Goal: Task Accomplishment & Management: Use online tool/utility

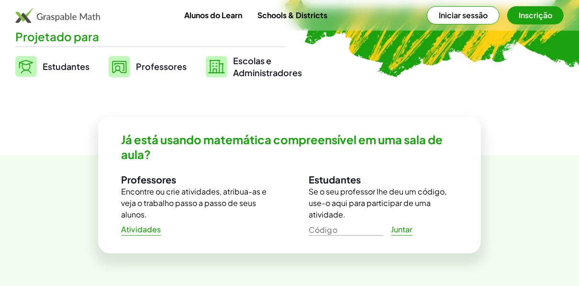
scroll to position [263, 0]
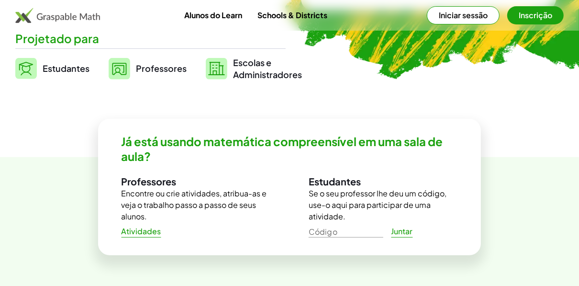
click at [62, 64] on span "Estudantes" at bounding box center [66, 68] width 47 height 11
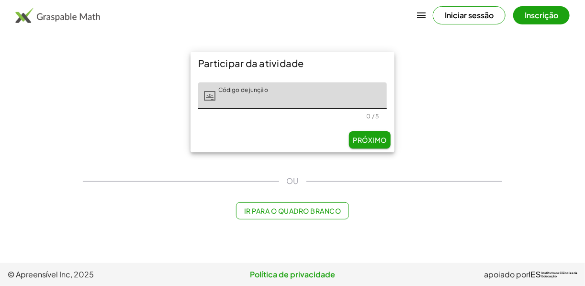
click at [477, 7] on button "Iniciar sessão" at bounding box center [469, 15] width 73 height 18
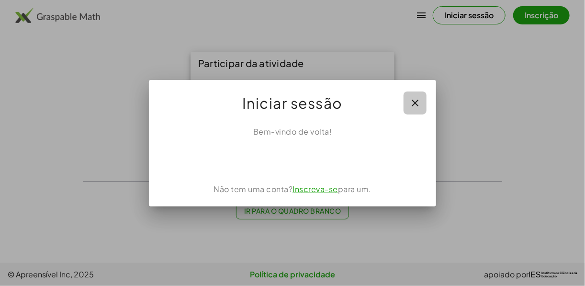
click at [420, 102] on icon "button" at bounding box center [414, 102] width 11 height 11
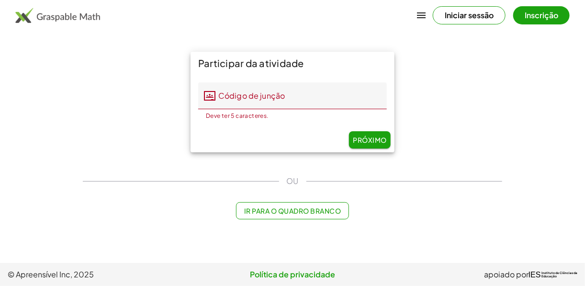
click at [540, 16] on button "Inscrição" at bounding box center [541, 15] width 56 height 18
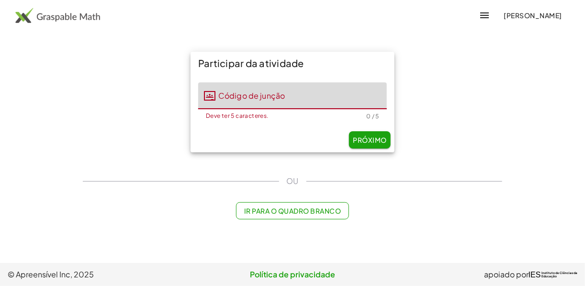
click at [320, 98] on input "Código de junção" at bounding box center [300, 95] width 171 height 27
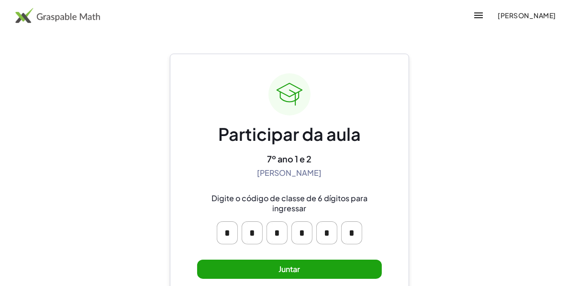
scroll to position [37, 0]
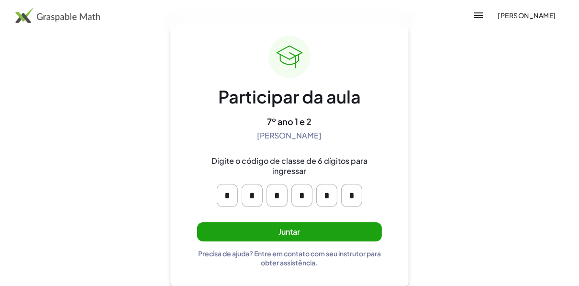
click at [274, 233] on button "Juntar" at bounding box center [289, 232] width 185 height 20
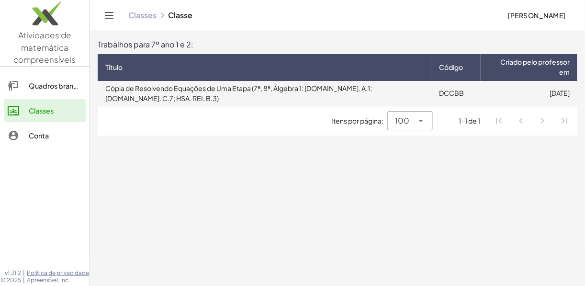
click at [322, 87] on td "Cópia de Resolvendo Equações de Uma Etapa (7ª, 8ª, Álgebra 1: [DOMAIN_NAME]. A.…" at bounding box center [265, 93] width 334 height 25
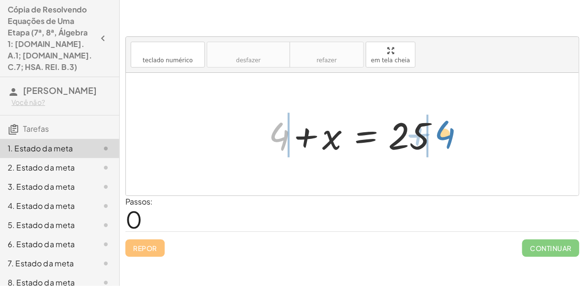
drag, startPoint x: 280, startPoint y: 137, endPoint x: 447, endPoint y: 132, distance: 167.6
click at [446, 135] on div at bounding box center [356, 134] width 184 height 49
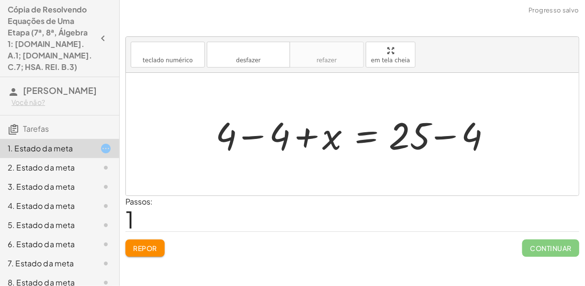
click at [253, 136] on div at bounding box center [356, 134] width 291 height 49
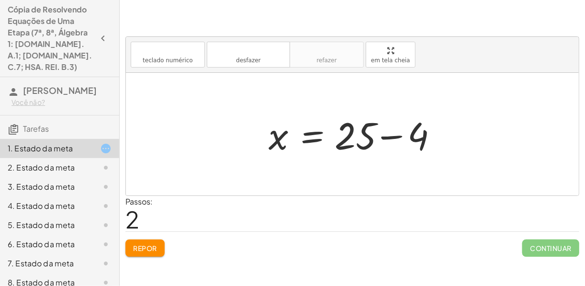
click at [390, 137] on div at bounding box center [356, 134] width 184 height 49
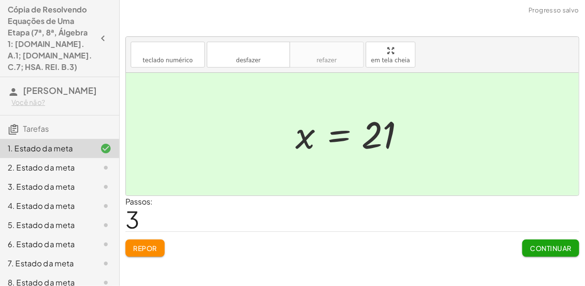
click at [564, 248] on font "Continuar" at bounding box center [551, 248] width 42 height 9
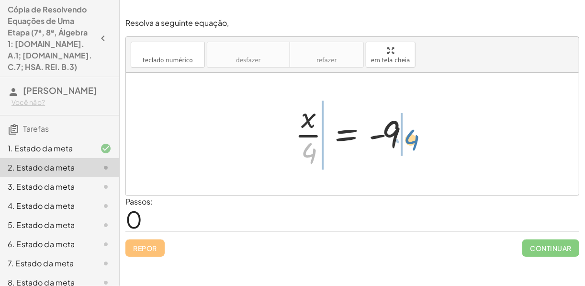
drag, startPoint x: 316, startPoint y: 150, endPoint x: 419, endPoint y: 136, distance: 103.4
click at [419, 136] on div at bounding box center [356, 134] width 132 height 74
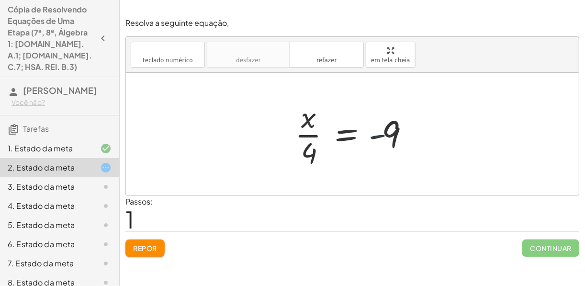
click at [379, 134] on div at bounding box center [356, 134] width 132 height 74
drag, startPoint x: 309, startPoint y: 127, endPoint x: 300, endPoint y: 127, distance: 8.6
click at [300, 127] on div at bounding box center [356, 134] width 132 height 74
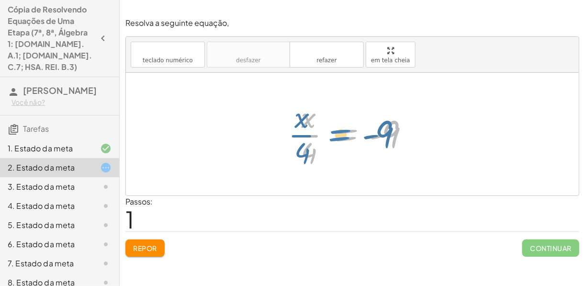
click at [341, 135] on div at bounding box center [356, 134] width 132 height 74
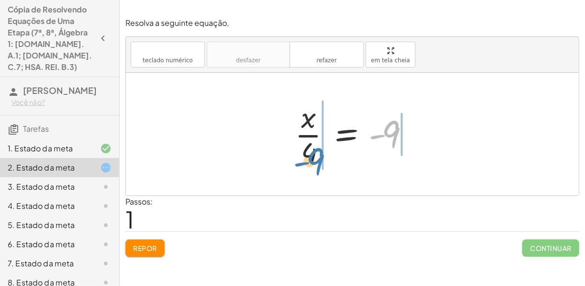
drag, startPoint x: 384, startPoint y: 134, endPoint x: 309, endPoint y: 157, distance: 78.6
click at [309, 160] on div at bounding box center [356, 134] width 132 height 74
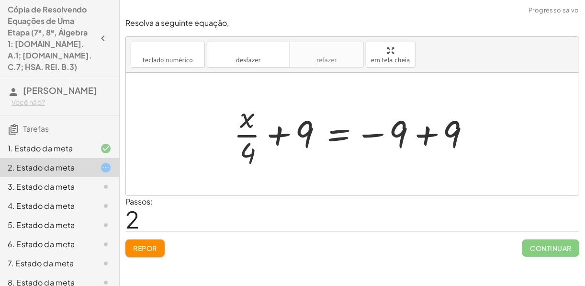
click at [431, 129] on div at bounding box center [356, 134] width 254 height 74
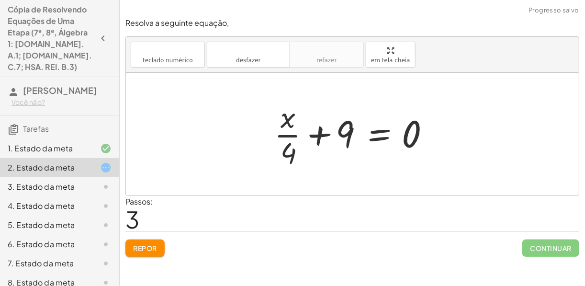
click at [325, 134] on div at bounding box center [355, 134] width 173 height 74
click at [323, 134] on div at bounding box center [355, 134] width 173 height 74
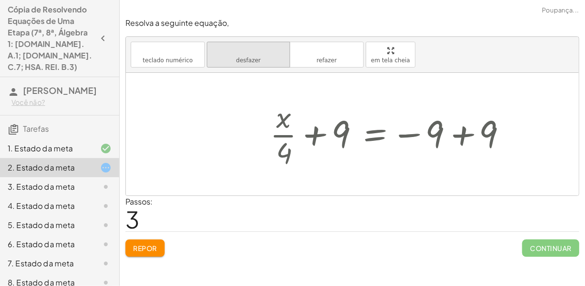
click at [239, 55] on button "desfazer desfazer" at bounding box center [248, 55] width 83 height 26
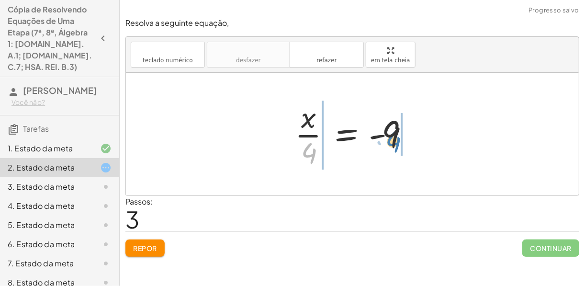
drag, startPoint x: 307, startPoint y: 160, endPoint x: 392, endPoint y: 148, distance: 85.1
click at [392, 148] on div at bounding box center [356, 134] width 132 height 74
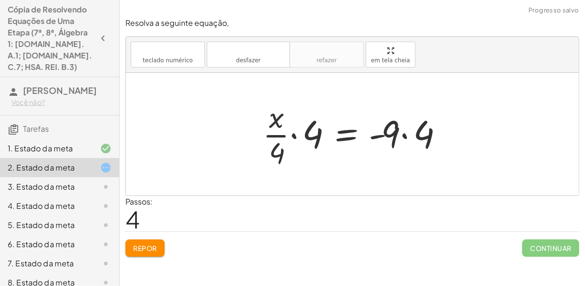
click at [292, 132] on div at bounding box center [356, 134] width 196 height 74
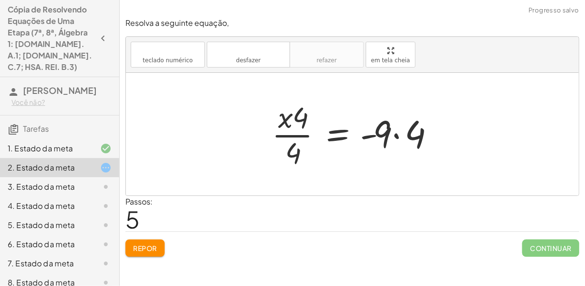
click at [393, 134] on div at bounding box center [356, 134] width 179 height 74
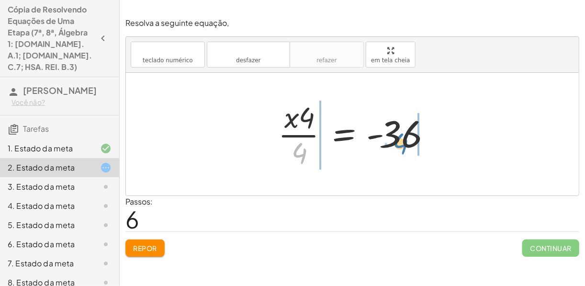
drag, startPoint x: 296, startPoint y: 153, endPoint x: 414, endPoint y: 142, distance: 118.3
click at [414, 142] on div at bounding box center [356, 134] width 166 height 74
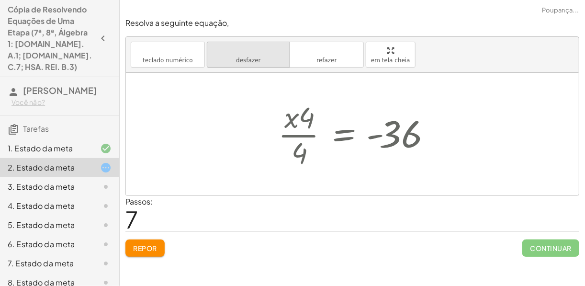
click at [273, 51] on icon "desfazer" at bounding box center [248, 50] width 73 height 11
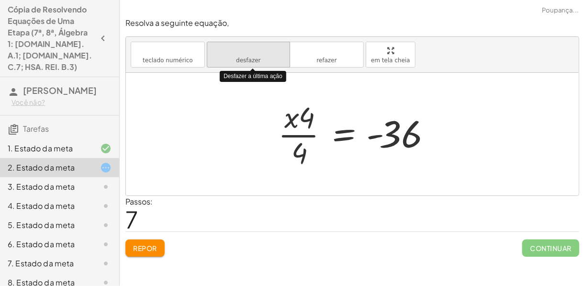
click at [271, 51] on icon "desfazer" at bounding box center [248, 50] width 73 height 11
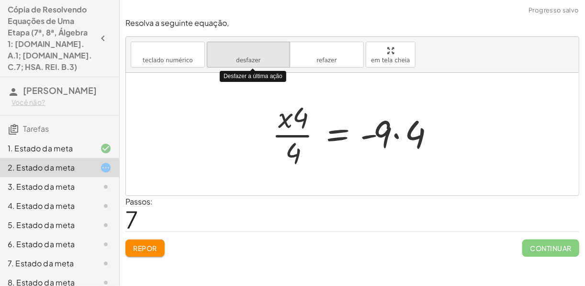
click at [271, 51] on icon "desfazer" at bounding box center [248, 50] width 73 height 11
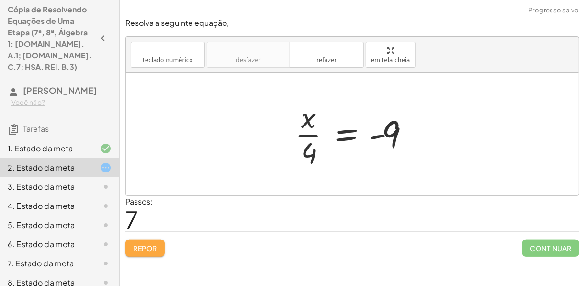
click at [146, 244] on font "Repor" at bounding box center [145, 248] width 24 height 9
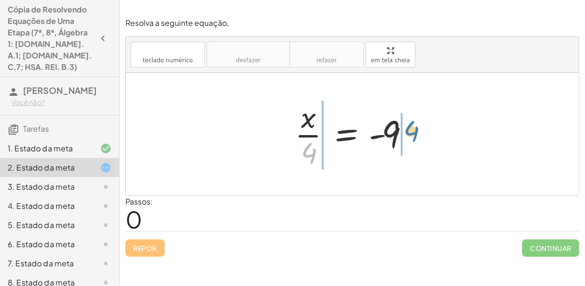
drag, startPoint x: 303, startPoint y: 154, endPoint x: 406, endPoint y: 131, distance: 104.9
click at [406, 131] on div at bounding box center [356, 134] width 132 height 74
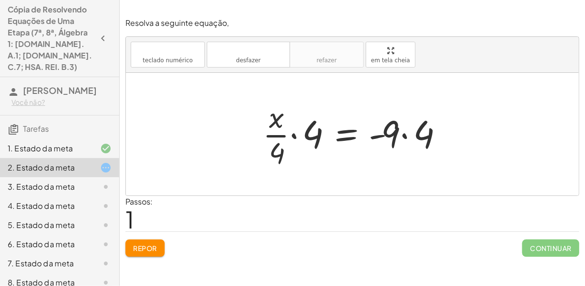
click at [294, 134] on div at bounding box center [356, 134] width 196 height 74
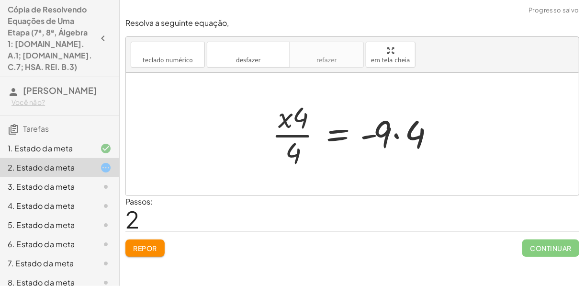
click at [291, 126] on div at bounding box center [356, 134] width 179 height 74
drag, startPoint x: 300, startPoint y: 119, endPoint x: 304, endPoint y: 130, distance: 12.1
click at [304, 130] on div at bounding box center [356, 134] width 179 height 74
click at [304, 131] on div at bounding box center [356, 134] width 179 height 74
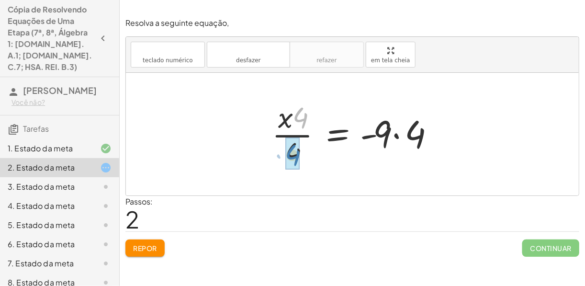
drag, startPoint x: 301, startPoint y: 120, endPoint x: 292, endPoint y: 157, distance: 38.3
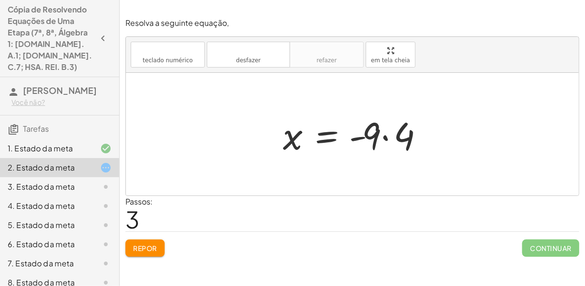
click at [384, 135] on div at bounding box center [356, 134] width 157 height 49
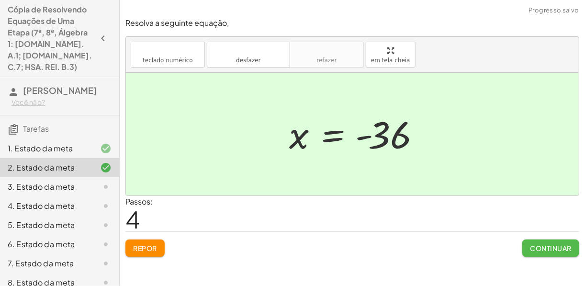
click at [556, 244] on font "Continuar" at bounding box center [551, 248] width 42 height 9
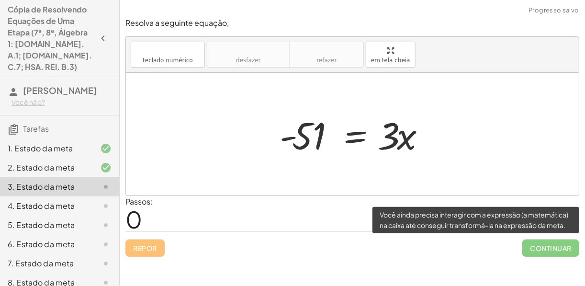
click at [543, 253] on span "Continuar" at bounding box center [550, 247] width 57 height 17
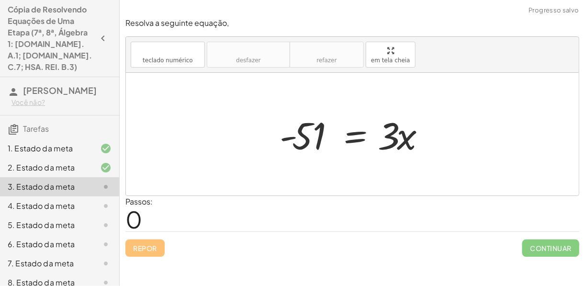
click at [338, 147] on div at bounding box center [356, 134] width 163 height 49
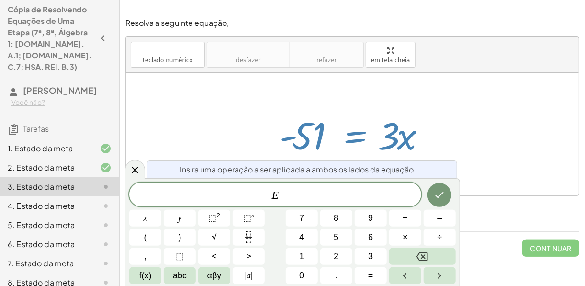
click at [440, 95] on div at bounding box center [352, 134] width 453 height 123
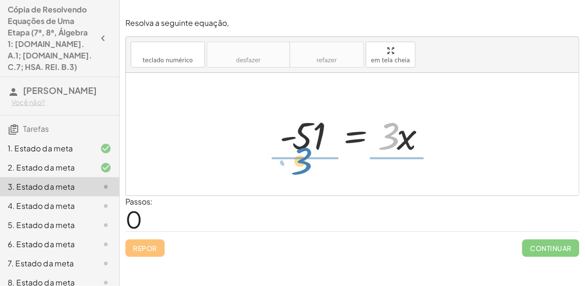
drag, startPoint x: 387, startPoint y: 127, endPoint x: 299, endPoint y: 152, distance: 91.5
click at [299, 152] on div at bounding box center [356, 134] width 163 height 49
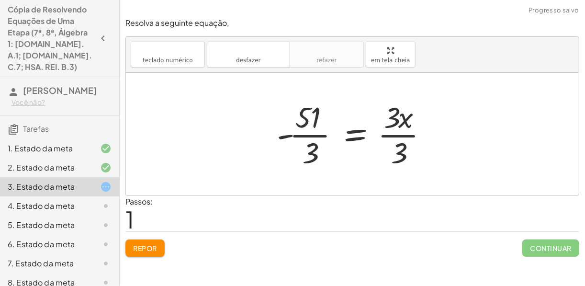
click at [394, 129] on div at bounding box center [356, 134] width 168 height 74
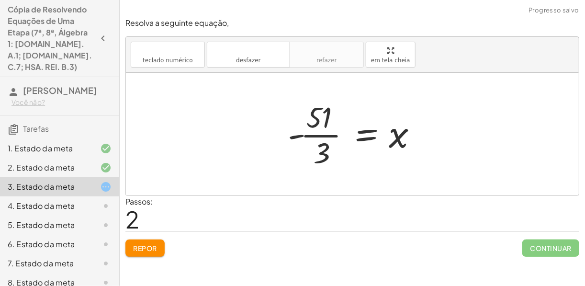
click at [320, 133] on div at bounding box center [356, 134] width 146 height 74
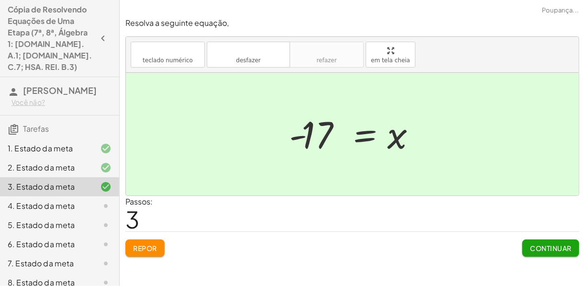
click at [539, 244] on font "Continuar" at bounding box center [551, 248] width 42 height 9
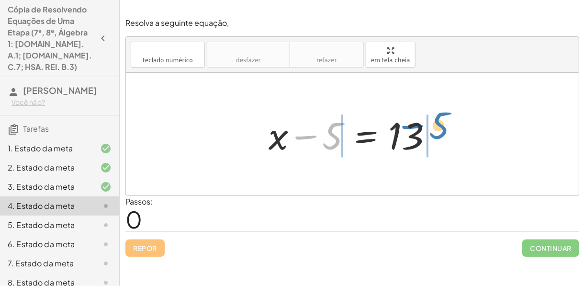
drag, startPoint x: 328, startPoint y: 142, endPoint x: 436, endPoint y: 131, distance: 108.2
click at [436, 131] on div at bounding box center [356, 134] width 184 height 49
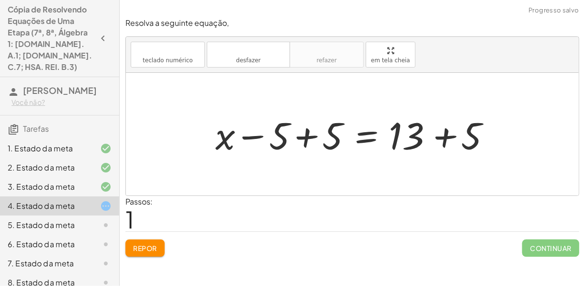
click at [441, 132] on div at bounding box center [356, 134] width 291 height 49
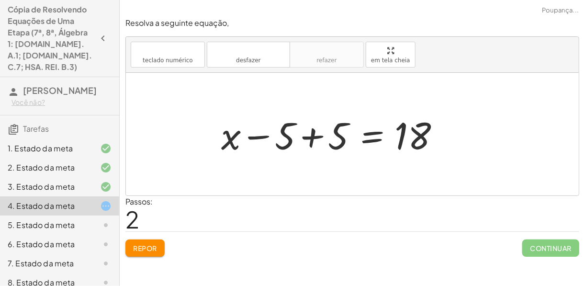
click at [303, 137] on div at bounding box center [335, 134] width 238 height 49
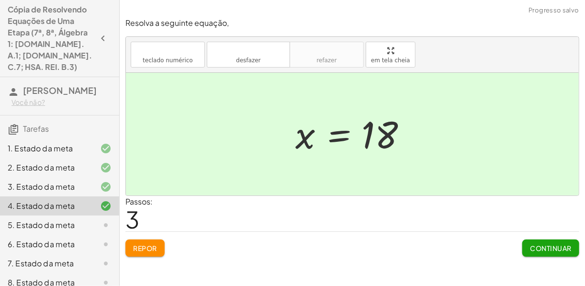
click at [538, 248] on font "Continuar" at bounding box center [551, 248] width 42 height 9
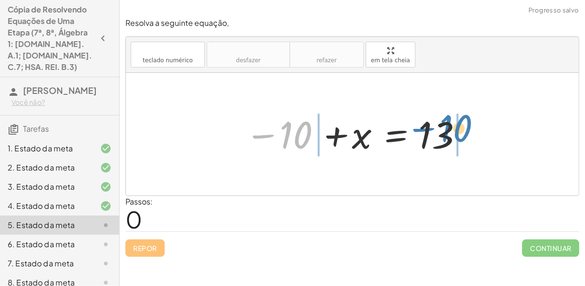
drag, startPoint x: 260, startPoint y: 139, endPoint x: 423, endPoint y: 133, distance: 162.8
click at [423, 133] on div at bounding box center [356, 134] width 232 height 47
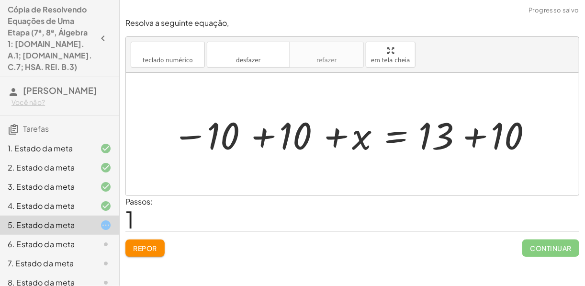
click at [264, 138] on div at bounding box center [356, 134] width 377 height 49
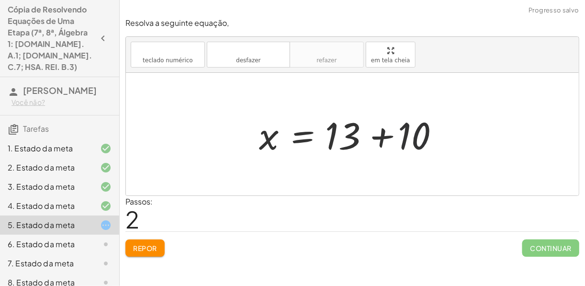
click at [398, 136] on div at bounding box center [355, 134] width 203 height 49
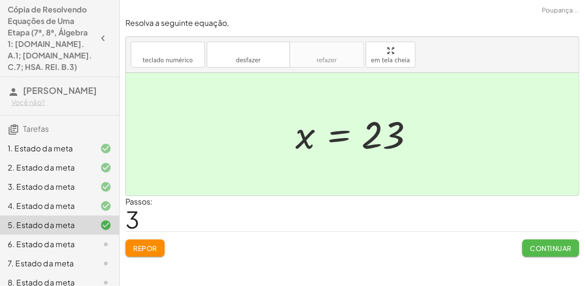
click at [531, 245] on font "Continuar" at bounding box center [551, 248] width 42 height 9
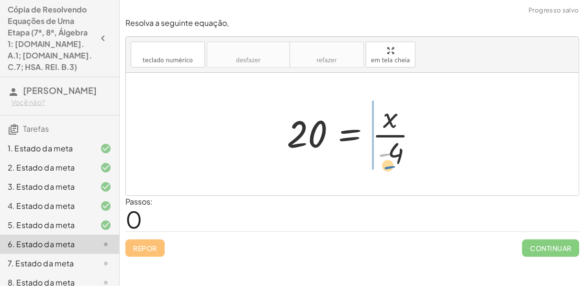
drag, startPoint x: 387, startPoint y: 151, endPoint x: 392, endPoint y: 155, distance: 6.4
click at [392, 155] on div at bounding box center [356, 134] width 148 height 74
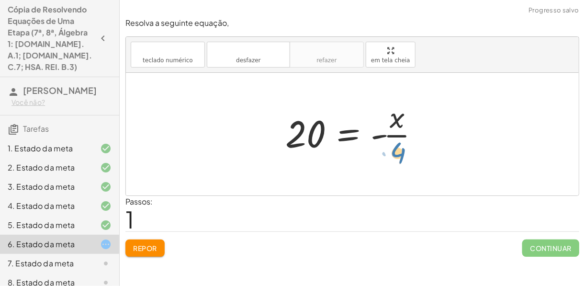
click at [404, 155] on div at bounding box center [355, 134] width 151 height 74
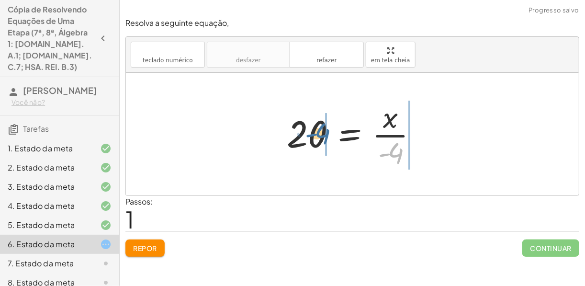
drag, startPoint x: 400, startPoint y: 155, endPoint x: 315, endPoint y: 129, distance: 88.1
click at [315, 129] on div at bounding box center [356, 134] width 148 height 74
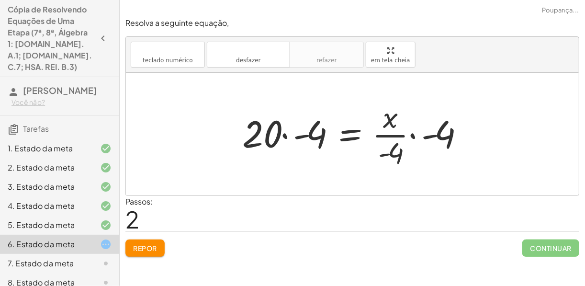
click at [281, 135] on div at bounding box center [355, 134] width 237 height 74
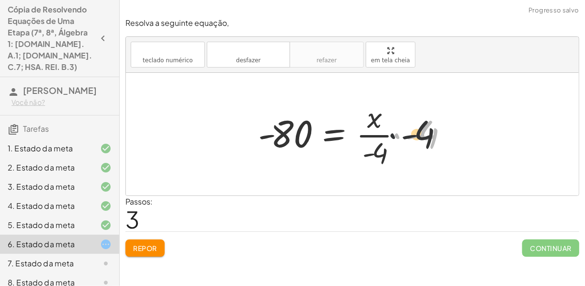
drag, startPoint x: 397, startPoint y: 136, endPoint x: 392, endPoint y: 136, distance: 5.3
click at [392, 136] on div at bounding box center [355, 134] width 205 height 74
click at [398, 136] on div at bounding box center [355, 134] width 205 height 74
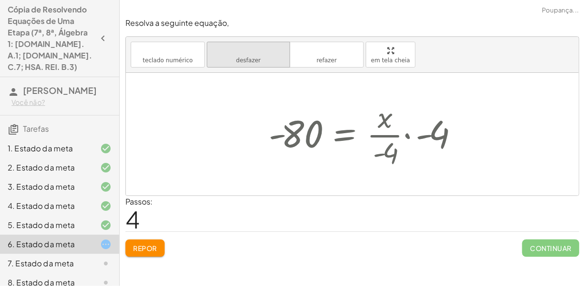
click at [280, 59] on button "desfazer desfazer" at bounding box center [248, 55] width 83 height 26
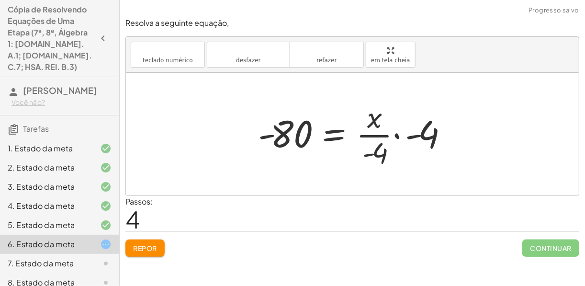
click at [396, 135] on div at bounding box center [355, 134] width 205 height 74
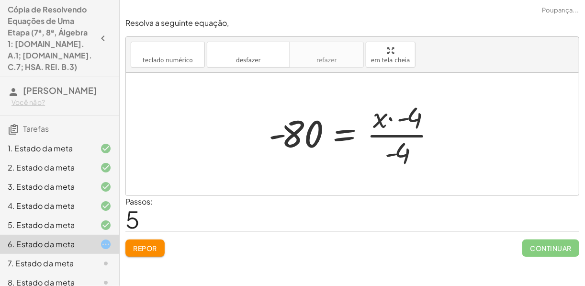
click at [397, 154] on div at bounding box center [356, 134] width 185 height 74
click at [389, 134] on div at bounding box center [356, 134] width 185 height 74
click at [310, 129] on div at bounding box center [356, 134] width 185 height 74
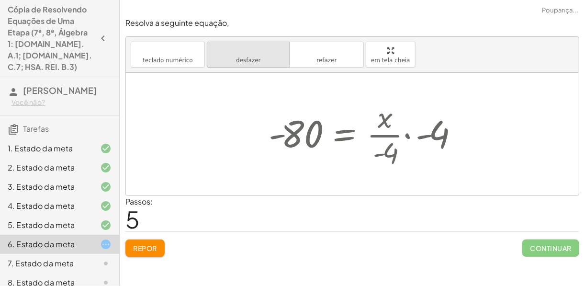
click at [263, 64] on button "desfazer desfazer" at bounding box center [248, 55] width 83 height 26
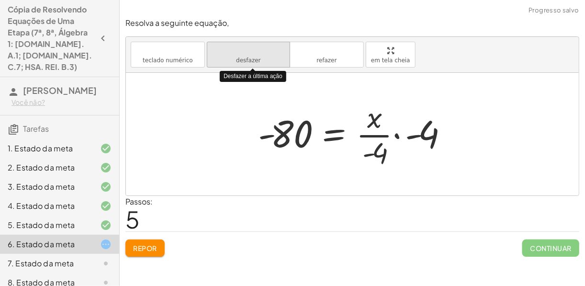
click at [263, 65] on button "desfazer desfazer" at bounding box center [248, 55] width 83 height 26
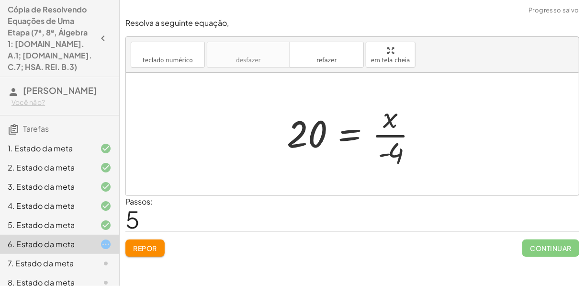
click at [391, 134] on div at bounding box center [356, 134] width 148 height 74
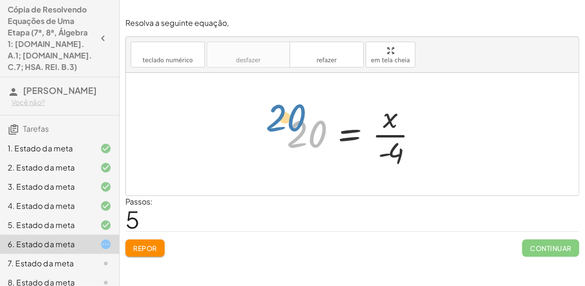
drag, startPoint x: 312, startPoint y: 132, endPoint x: 290, endPoint y: 115, distance: 28.0
click at [290, 115] on div at bounding box center [356, 134] width 148 height 74
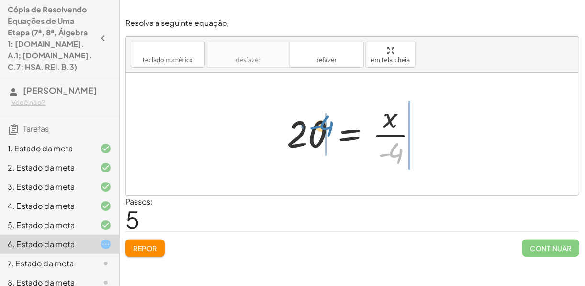
drag, startPoint x: 402, startPoint y: 155, endPoint x: 337, endPoint y: 134, distance: 68.0
click at [337, 134] on div at bounding box center [356, 134] width 148 height 74
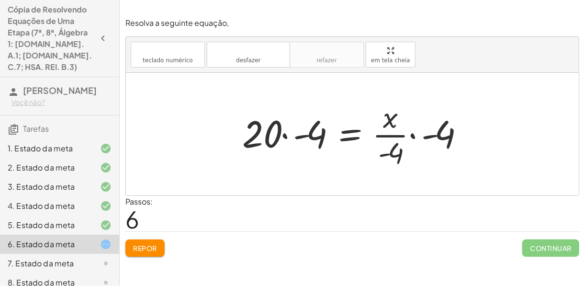
click at [389, 157] on div at bounding box center [355, 134] width 237 height 74
click at [412, 133] on div at bounding box center [355, 134] width 237 height 74
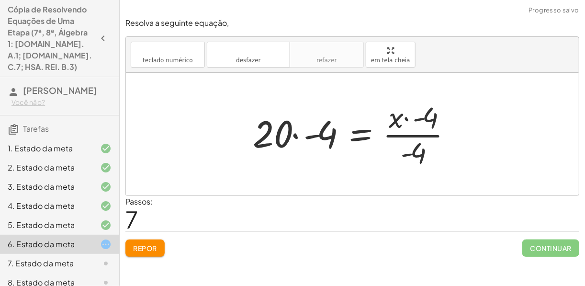
click at [404, 117] on div at bounding box center [356, 134] width 217 height 74
click at [412, 136] on div at bounding box center [356, 134] width 217 height 74
click at [297, 135] on div at bounding box center [356, 134] width 217 height 74
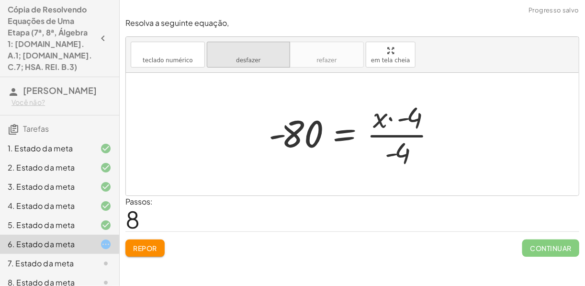
click at [252, 57] on span "desfazer" at bounding box center [248, 60] width 24 height 7
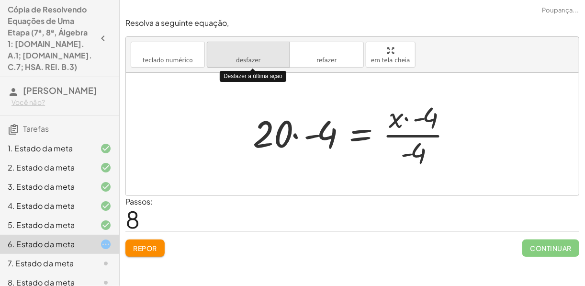
click at [252, 57] on span "desfazer" at bounding box center [248, 60] width 24 height 7
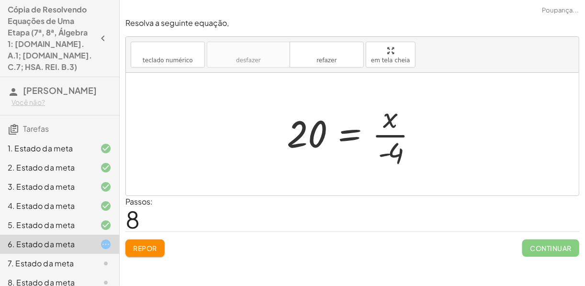
click at [138, 247] on font "Repor" at bounding box center [145, 248] width 24 height 9
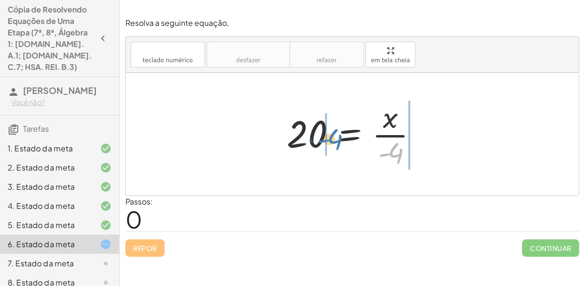
drag, startPoint x: 389, startPoint y: 160, endPoint x: 327, endPoint y: 146, distance: 63.4
click at [327, 146] on div at bounding box center [356, 134] width 148 height 74
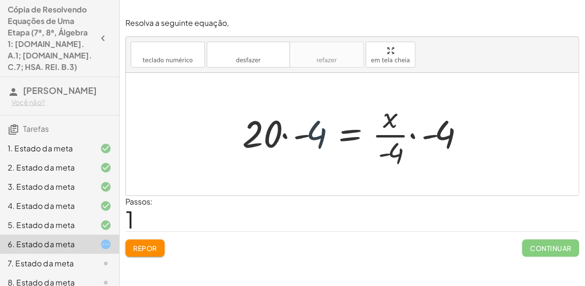
drag, startPoint x: 319, startPoint y: 137, endPoint x: 337, endPoint y: 139, distance: 18.7
click at [338, 139] on div at bounding box center [355, 134] width 237 height 74
click at [336, 139] on div at bounding box center [355, 134] width 237 height 74
drag, startPoint x: 410, startPoint y: 133, endPoint x: 418, endPoint y: 130, distance: 9.1
click at [418, 130] on div at bounding box center [355, 134] width 237 height 74
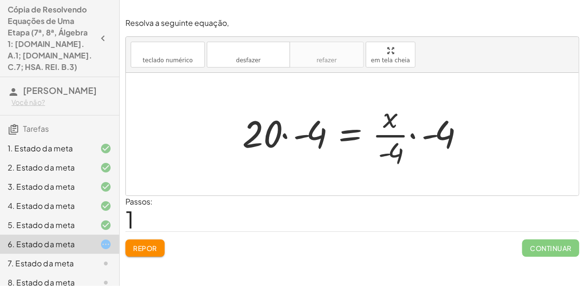
click at [283, 134] on div at bounding box center [355, 134] width 237 height 74
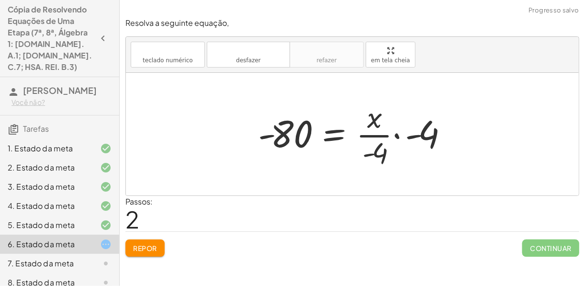
click at [395, 137] on div at bounding box center [355, 134] width 205 height 74
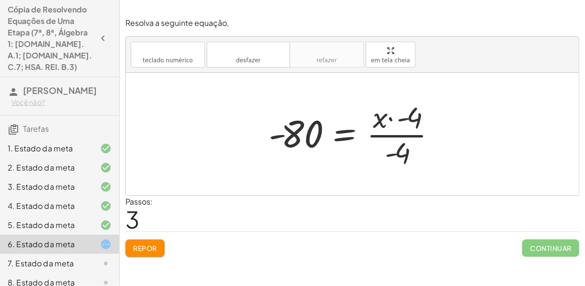
click at [390, 117] on div at bounding box center [356, 134] width 185 height 74
click at [391, 138] on div at bounding box center [356, 134] width 185 height 74
click at [391, 153] on div at bounding box center [356, 134] width 185 height 74
click at [386, 135] on div at bounding box center [356, 134] width 185 height 74
drag, startPoint x: 397, startPoint y: 156, endPoint x: 319, endPoint y: 136, distance: 80.3
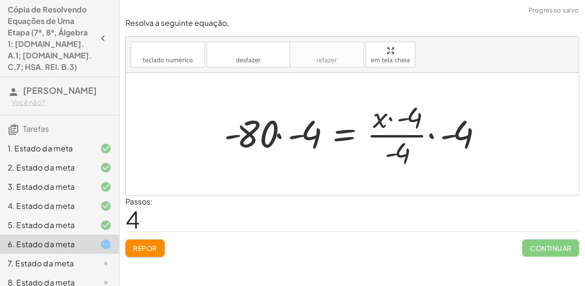
click at [280, 134] on div at bounding box center [356, 134] width 274 height 74
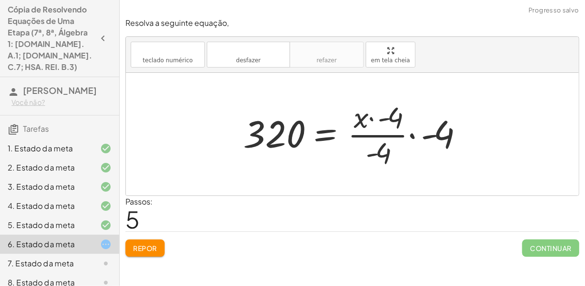
click at [371, 118] on div at bounding box center [356, 134] width 236 height 74
click at [414, 132] on div at bounding box center [356, 134] width 236 height 74
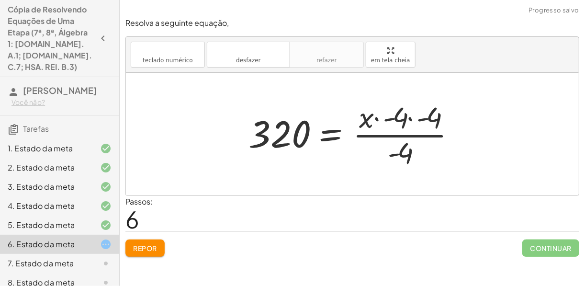
click at [409, 116] on div at bounding box center [356, 134] width 224 height 74
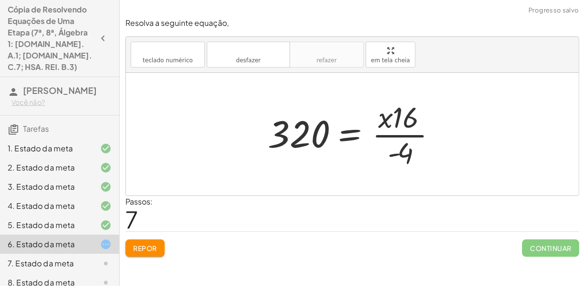
click at [393, 153] on div at bounding box center [356, 134] width 186 height 74
click at [398, 117] on div at bounding box center [356, 134] width 186 height 74
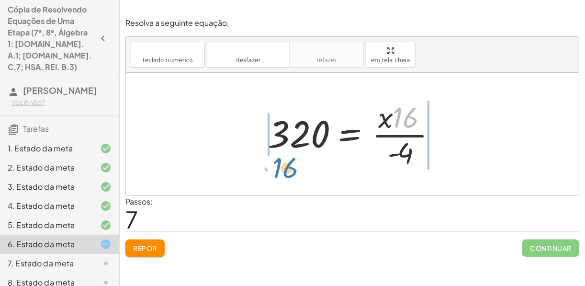
drag, startPoint x: 407, startPoint y: 117, endPoint x: 286, endPoint y: 165, distance: 130.2
click at [285, 167] on div at bounding box center [356, 134] width 186 height 74
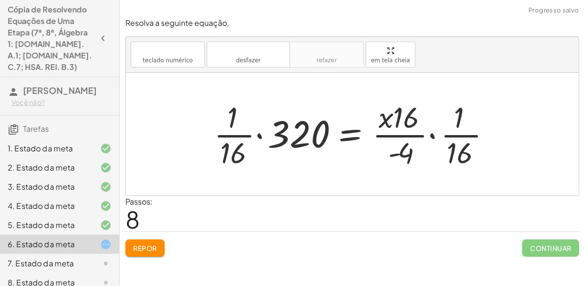
click at [260, 136] on div at bounding box center [356, 134] width 294 height 74
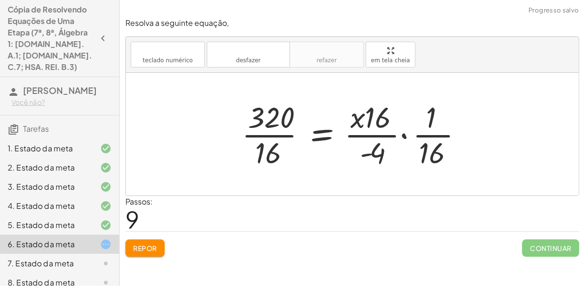
click at [270, 146] on div at bounding box center [356, 134] width 238 height 74
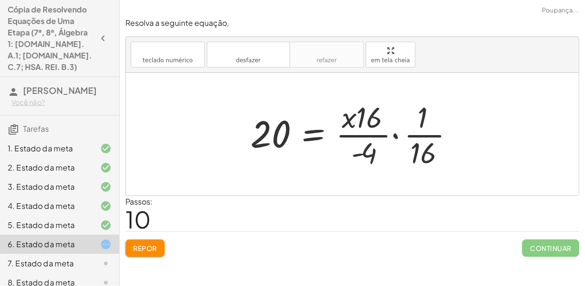
click at [394, 134] on div at bounding box center [356, 134] width 221 height 74
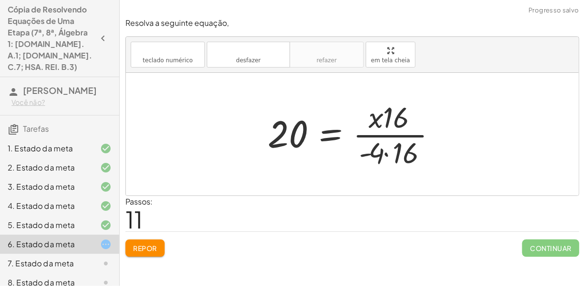
click at [387, 154] on div at bounding box center [356, 134] width 186 height 74
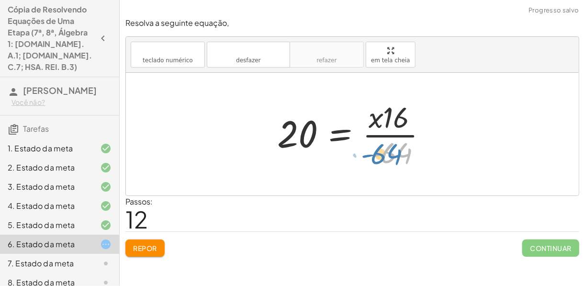
click at [386, 155] on div at bounding box center [355, 134] width 167 height 74
click at [393, 116] on div at bounding box center [355, 134] width 167 height 74
click at [385, 146] on div at bounding box center [355, 134] width 167 height 74
click at [379, 136] on div at bounding box center [355, 134] width 167 height 74
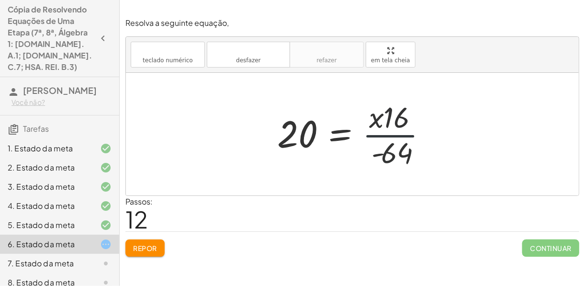
click at [379, 136] on div at bounding box center [355, 134] width 167 height 74
click at [149, 234] on div "Repor Continuar" at bounding box center [352, 243] width 454 height 25
click at [148, 239] on button "Repor" at bounding box center [144, 247] width 39 height 17
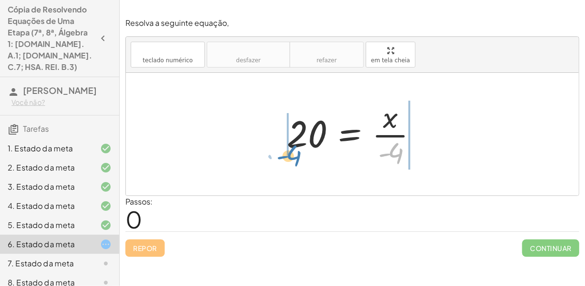
drag, startPoint x: 391, startPoint y: 153, endPoint x: 280, endPoint y: 155, distance: 110.6
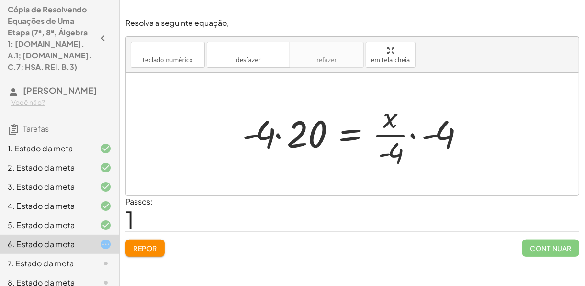
click at [279, 134] on div at bounding box center [355, 134] width 237 height 74
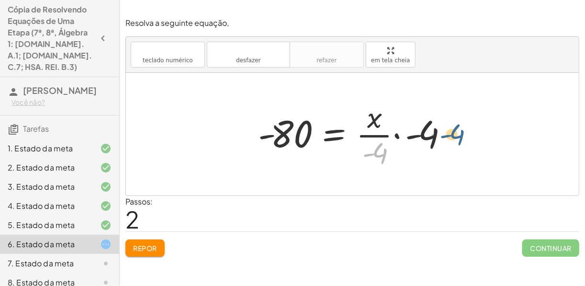
drag, startPoint x: 380, startPoint y: 153, endPoint x: 458, endPoint y: 134, distance: 79.9
click at [458, 134] on div at bounding box center [355, 134] width 205 height 74
drag, startPoint x: 378, startPoint y: 153, endPoint x: 439, endPoint y: 130, distance: 65.9
click at [439, 130] on div at bounding box center [355, 134] width 205 height 74
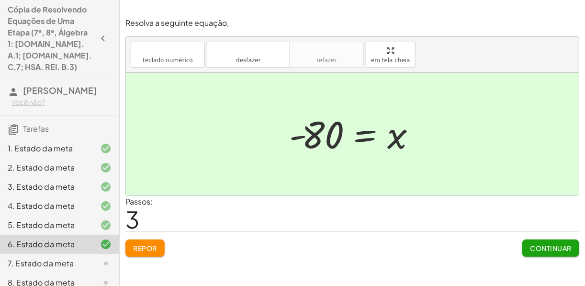
click at [536, 245] on font "Continuar" at bounding box center [551, 248] width 42 height 9
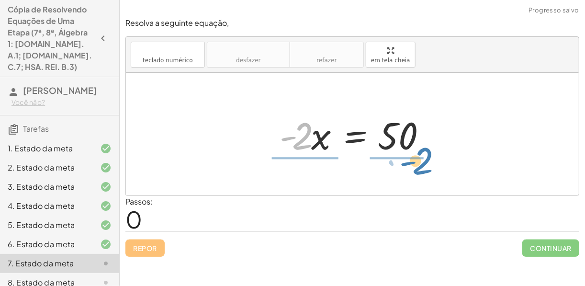
drag, startPoint x: 309, startPoint y: 153, endPoint x: 422, endPoint y: 170, distance: 113.7
click at [422, 170] on div "· - 2 · - 2 · x = 50" at bounding box center [352, 134] width 453 height 123
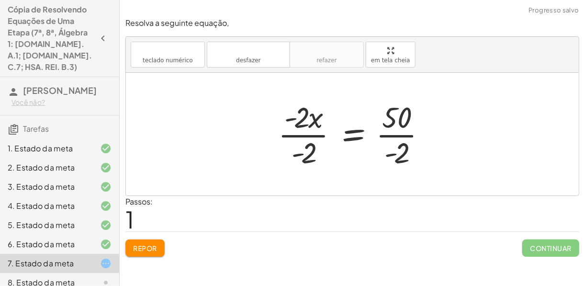
click at [399, 133] on div at bounding box center [355, 134] width 165 height 74
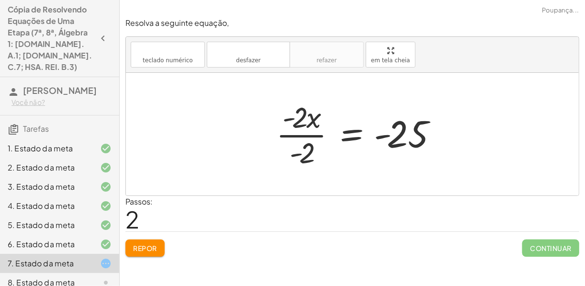
drag, startPoint x: 311, startPoint y: 137, endPoint x: 306, endPoint y: 136, distance: 4.8
click at [310, 137] on div at bounding box center [358, 134] width 175 height 74
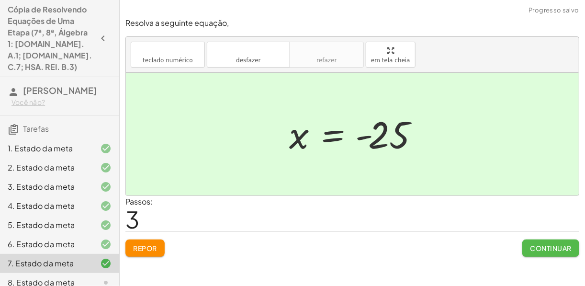
click at [535, 252] on button "Continuar" at bounding box center [550, 247] width 57 height 17
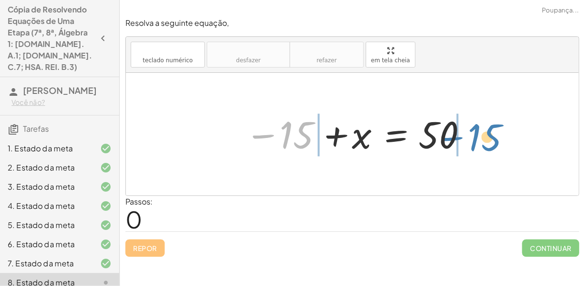
drag, startPoint x: 290, startPoint y: 140, endPoint x: 469, endPoint y: 140, distance: 179.0
click at [471, 141] on div at bounding box center [356, 134] width 232 height 47
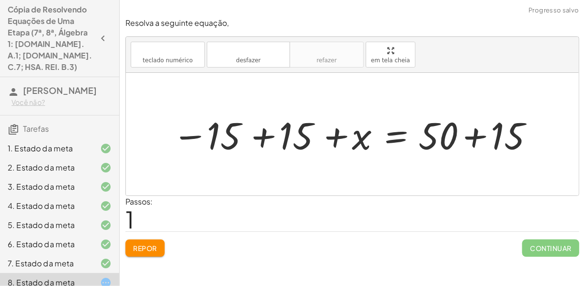
click at [262, 141] on div at bounding box center [356, 134] width 377 height 49
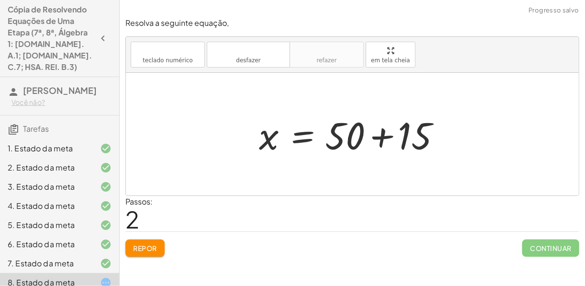
click at [382, 135] on div at bounding box center [355, 134] width 203 height 49
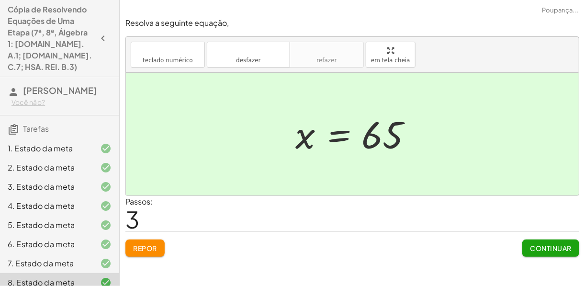
click at [531, 242] on button "Continuar" at bounding box center [550, 247] width 57 height 17
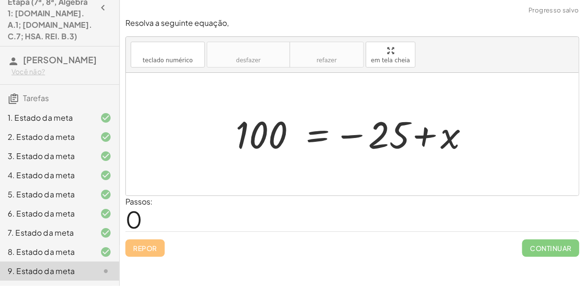
scroll to position [75, 0]
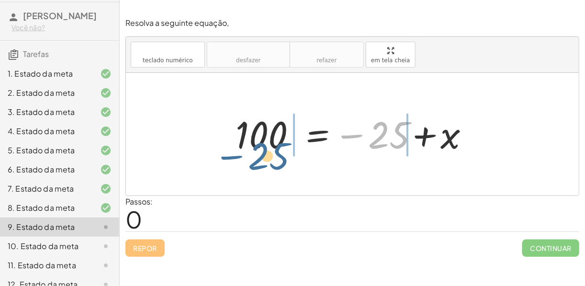
drag, startPoint x: 390, startPoint y: 139, endPoint x: 289, endPoint y: 148, distance: 101.4
click at [279, 152] on div at bounding box center [356, 134] width 251 height 47
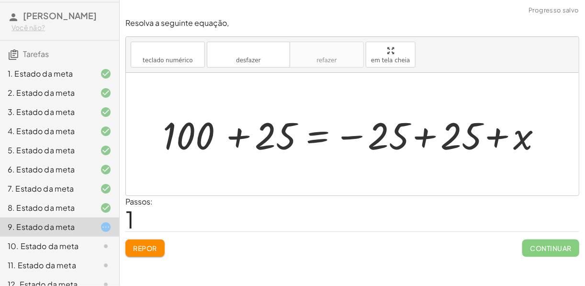
click at [235, 131] on div at bounding box center [356, 134] width 396 height 49
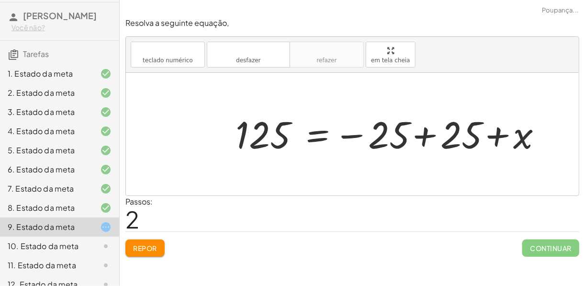
click at [426, 134] on div at bounding box center [392, 134] width 323 height 47
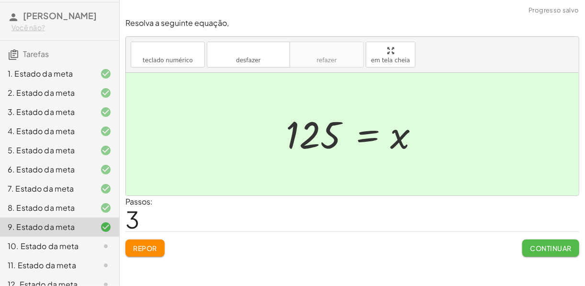
click at [543, 244] on font "Continuar" at bounding box center [551, 248] width 42 height 9
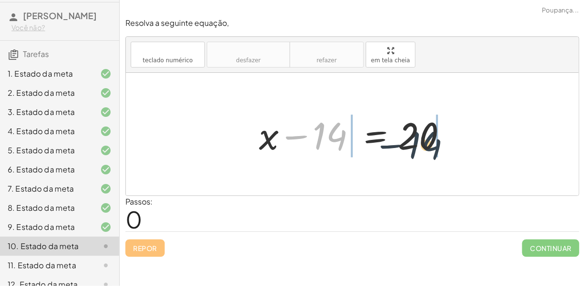
drag, startPoint x: 333, startPoint y: 145, endPoint x: 456, endPoint y: 145, distance: 122.5
click at [456, 145] on div at bounding box center [355, 134] width 203 height 49
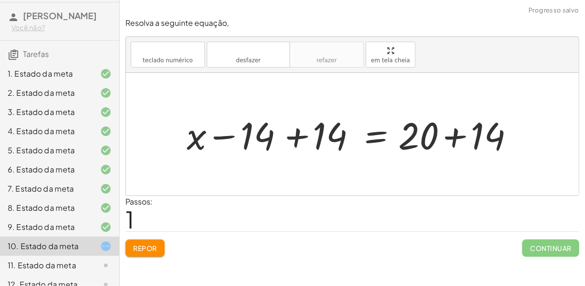
click at [459, 134] on div at bounding box center [356, 134] width 349 height 49
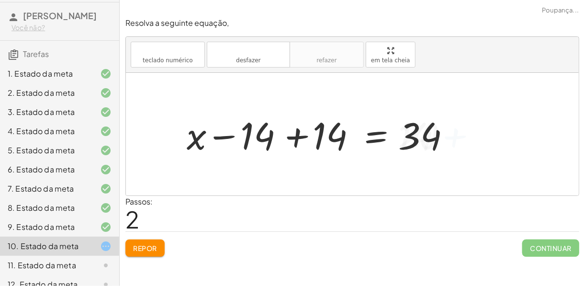
click at [292, 136] on div at bounding box center [320, 134] width 276 height 49
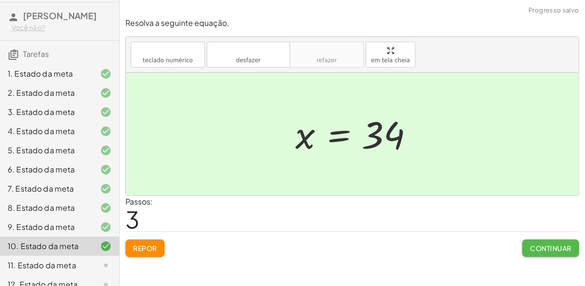
click at [533, 244] on font "Continuar" at bounding box center [551, 248] width 42 height 9
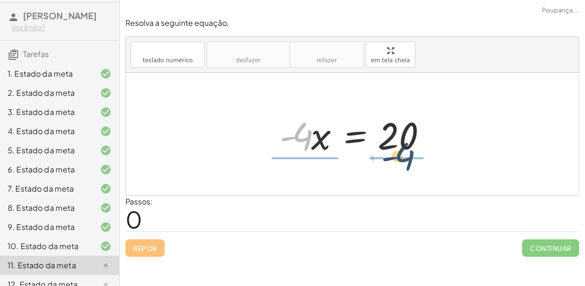
drag, startPoint x: 305, startPoint y: 144, endPoint x: 414, endPoint y: 163, distance: 110.2
click at [414, 163] on div "· - 4 · - 4 · x = 20" at bounding box center [352, 134] width 453 height 123
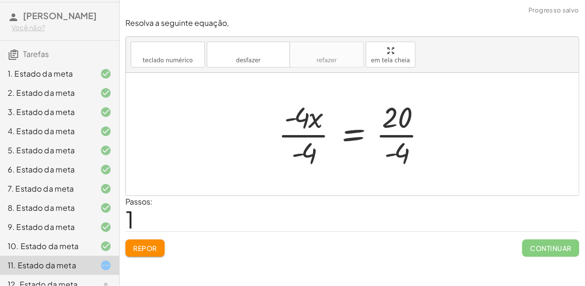
drag, startPoint x: 400, startPoint y: 141, endPoint x: 397, endPoint y: 134, distance: 7.3
click at [400, 139] on div at bounding box center [355, 134] width 165 height 74
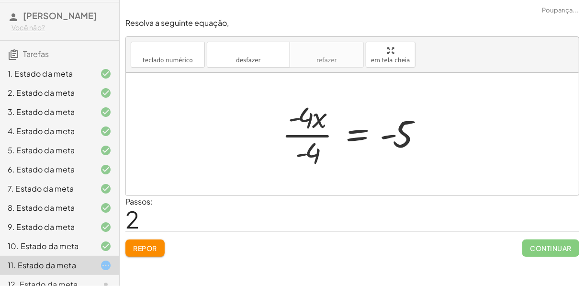
click at [313, 139] on div at bounding box center [355, 134] width 156 height 74
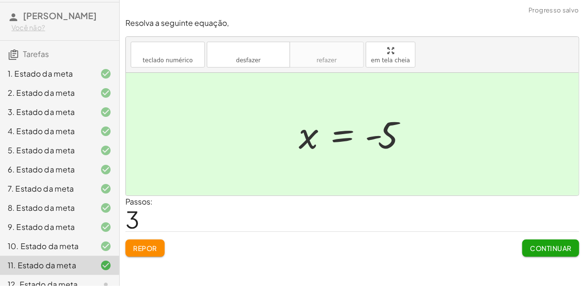
click at [530, 244] on font "Continuar" at bounding box center [551, 248] width 42 height 9
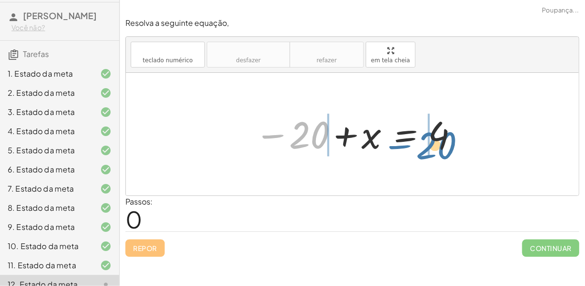
drag, startPoint x: 303, startPoint y: 146, endPoint x: 424, endPoint y: 146, distance: 121.1
click at [424, 146] on div at bounding box center [356, 134] width 213 height 47
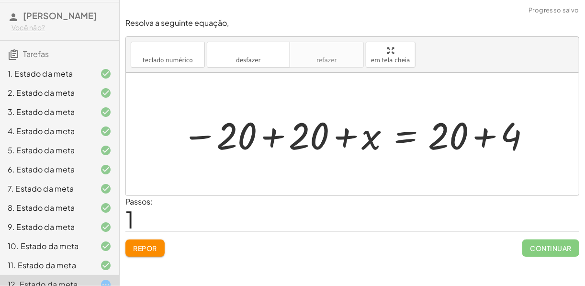
click at [487, 133] on div at bounding box center [356, 134] width 358 height 49
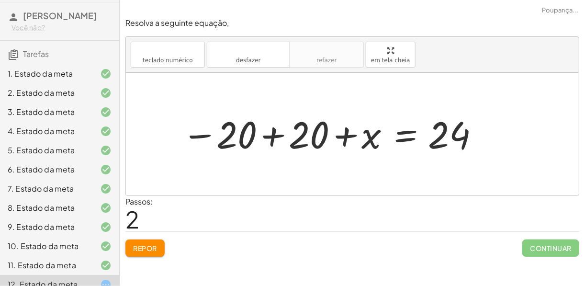
click at [266, 141] on div at bounding box center [329, 134] width 304 height 47
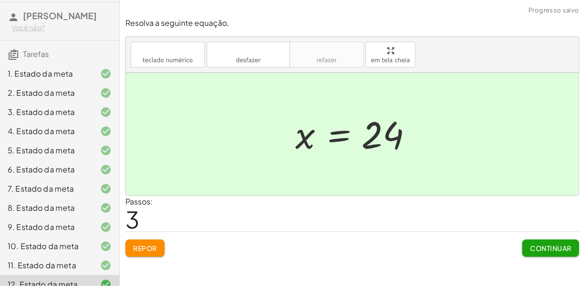
click at [549, 247] on font "Continuar" at bounding box center [551, 248] width 42 height 9
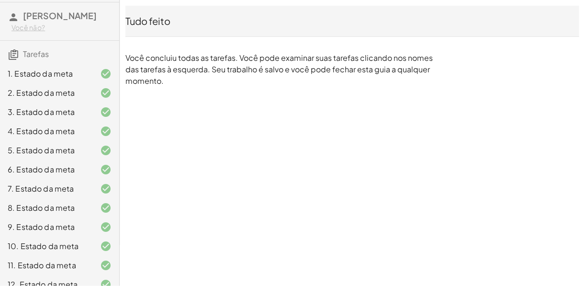
click at [259, 69] on p "Você concluiu todas as tarefas. Você pode examinar suas tarefas clicando nos no…" at bounding box center [280, 69] width 311 height 34
